Goal: Information Seeking & Learning: Learn about a topic

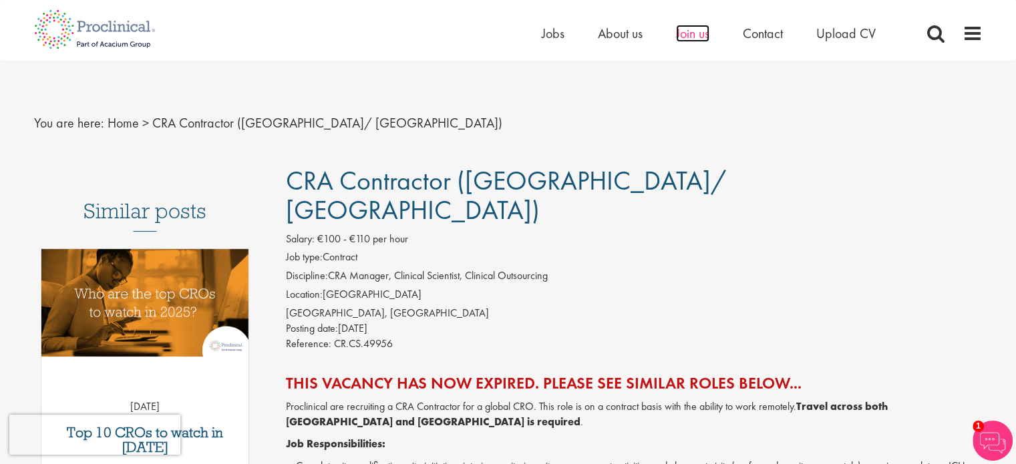
click at [701, 33] on span "Join us" at bounding box center [692, 33] width 33 height 17
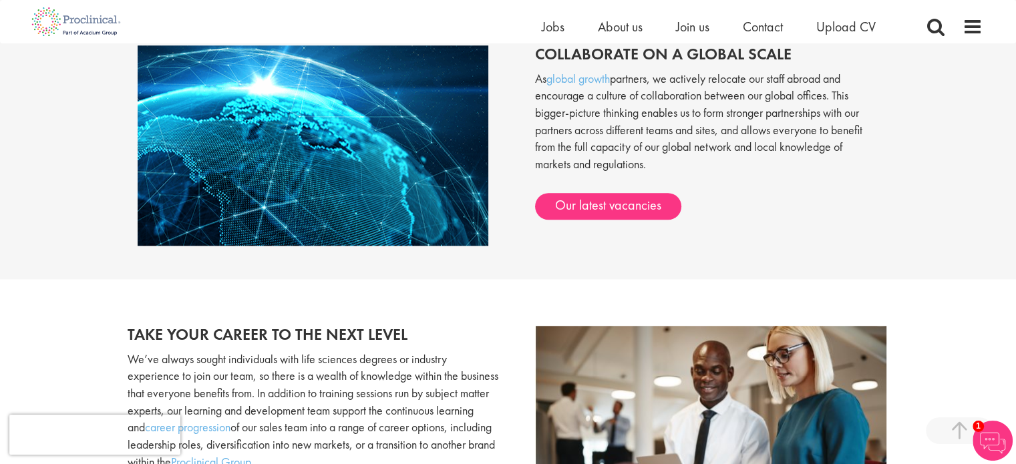
scroll to position [1116, 0]
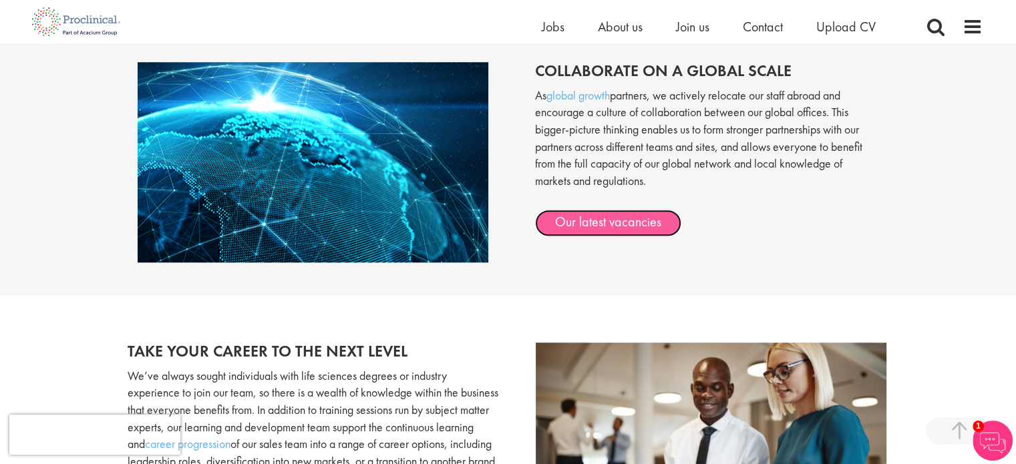
click at [601, 229] on link "Our latest vacancies" at bounding box center [608, 223] width 146 height 27
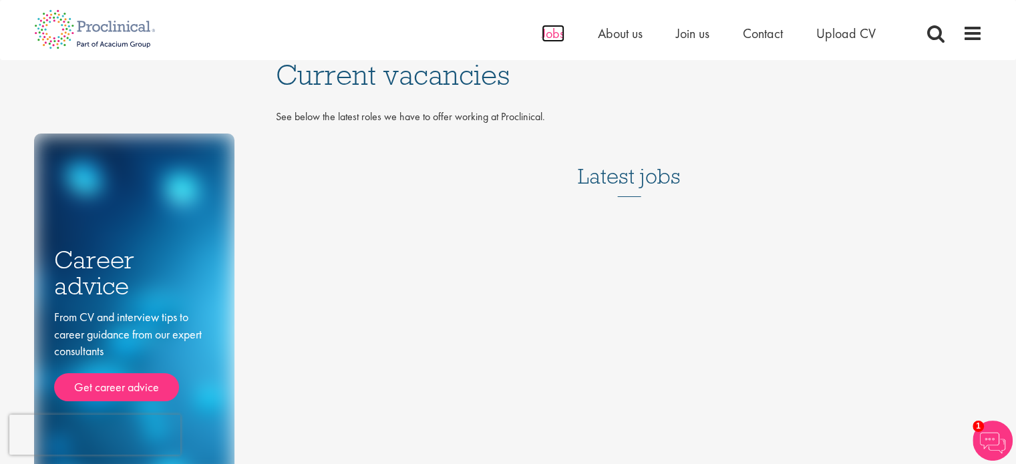
click at [543, 40] on span "Jobs" at bounding box center [552, 33] width 23 height 17
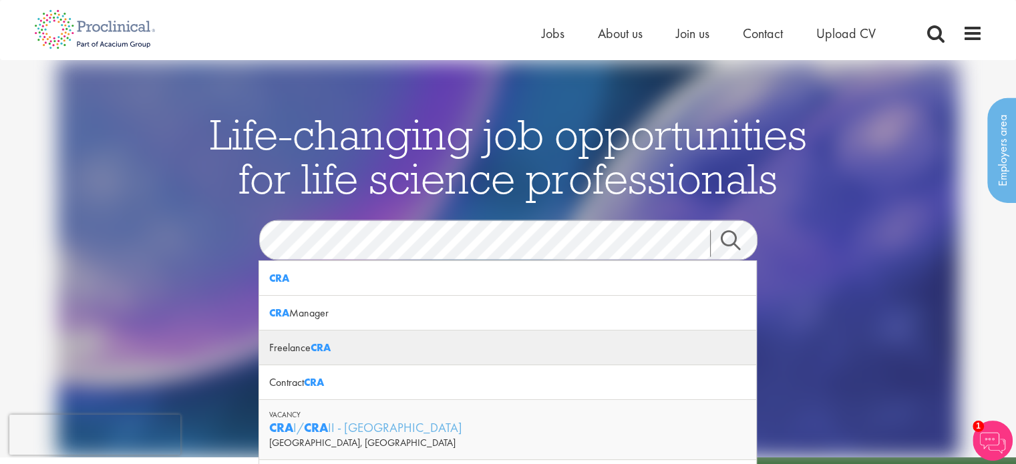
click at [418, 349] on div "Freelance CRA" at bounding box center [507, 348] width 497 height 35
